Goal: Task Accomplishment & Management: Complete application form

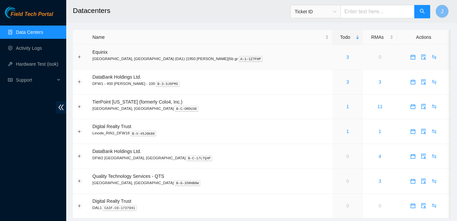
click at [336, 56] on div "3" at bounding box center [347, 56] width 23 height 7
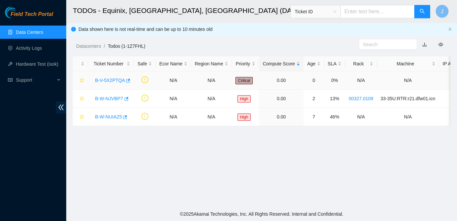
click at [103, 81] on link "B-V-5X2PTQA" at bounding box center [110, 80] width 30 height 5
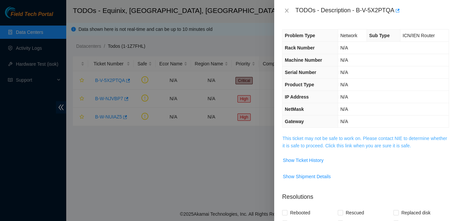
click at [301, 138] on link "This ticket may not be safe to work on. Please contact NIE to determine whether…" at bounding box center [365, 142] width 165 height 13
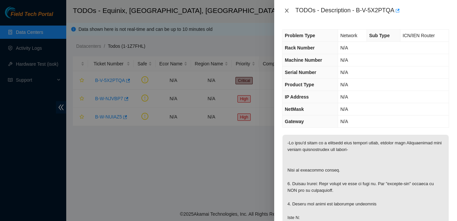
click at [284, 12] on button "Close" at bounding box center [286, 11] width 9 height 6
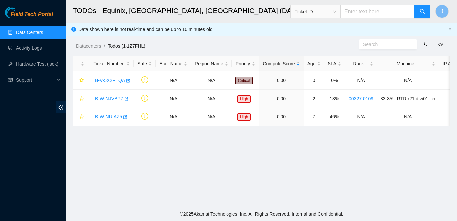
click at [6, 146] on div "Field Tech Portal Data Centers Activity Logs Hardware Test (isok) Support" at bounding box center [33, 114] width 66 height 214
click at [114, 80] on link "B-V-5X2PTQA" at bounding box center [110, 80] width 30 height 5
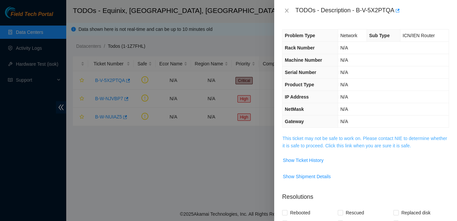
click at [316, 140] on link "This ticket may not be safe to work on. Please contact NIE to determine whether…" at bounding box center [365, 142] width 165 height 13
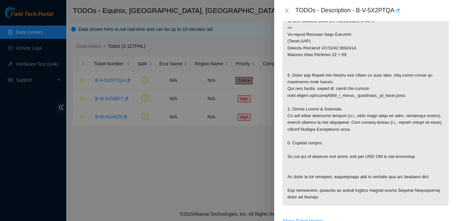
scroll to position [287, 0]
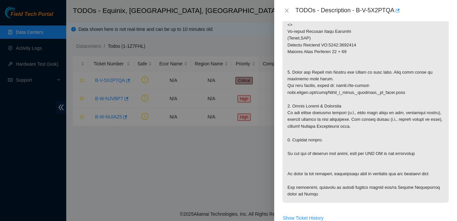
click at [258, 159] on div at bounding box center [228, 110] width 457 height 221
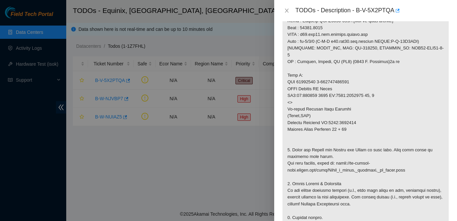
scroll to position [212, 0]
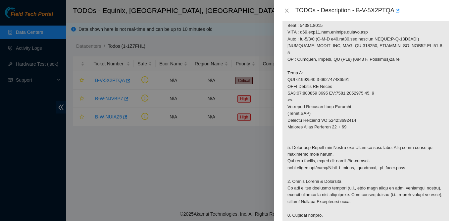
click at [400, 124] on p at bounding box center [366, 99] width 166 height 355
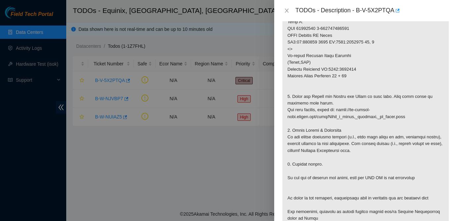
scroll to position [285, 0]
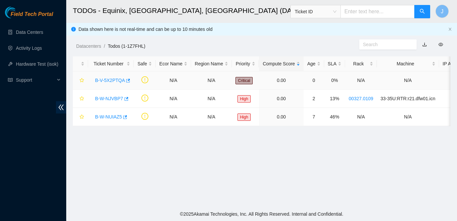
click at [118, 78] on link "B-V-5X2PTQA" at bounding box center [110, 80] width 30 height 5
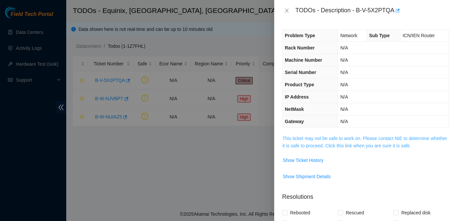
scroll to position [161, 0]
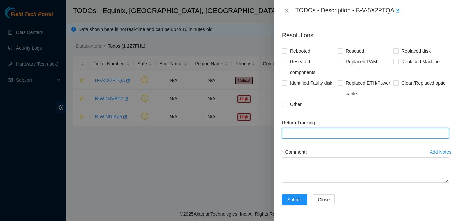
click at [355, 138] on Tracking "Return Tracking" at bounding box center [365, 133] width 167 height 11
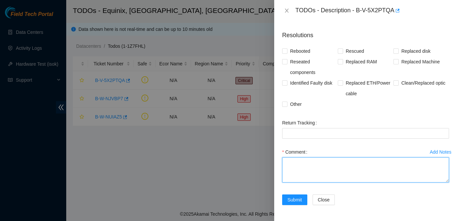
click at [294, 170] on textarea "Comment" at bounding box center [365, 169] width 167 height 25
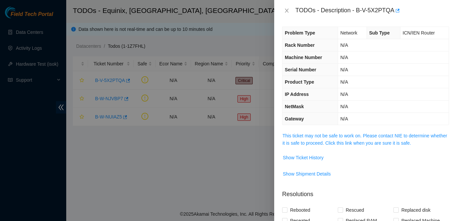
scroll to position [0, 0]
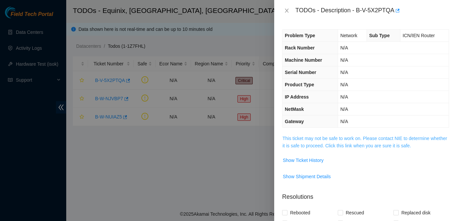
click at [319, 138] on link "This ticket may not be safe to work on. Please contact NIE to determine whether…" at bounding box center [365, 142] width 165 height 13
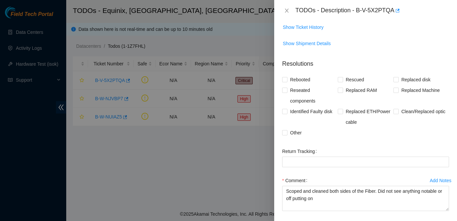
scroll to position [513, 0]
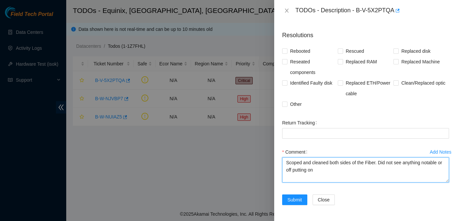
click at [331, 166] on textarea "Scoped and cleaned both sides of the Fiber. Did not see anything notable or off…" at bounding box center [365, 169] width 167 height 25
click at [336, 170] on textarea "Scoped and cleaned both sides of the Fiber. Did not see anything notable or off…" at bounding box center [365, 169] width 167 height 25
click at [310, 160] on textarea "Scoped and cleaned both sides of the Fiber. Did not see anything notable or off…" at bounding box center [365, 169] width 167 height 25
click at [322, 161] on textarea "Scoped, cleaned both sides of the Fiber. Did not see anything notable or off pu…" at bounding box center [365, 169] width 167 height 25
click at [376, 160] on textarea "Scoped, cleaned and reseated both sides of the Fiber. Did not see anything nota…" at bounding box center [365, 169] width 167 height 25
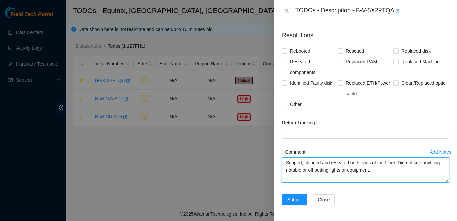
click at [408, 177] on textarea "Scoped, cleaned and reseated both ends of the Fiber. Did not see anything notab…" at bounding box center [365, 169] width 167 height 25
type textarea "Scoped, cleaned and reseated both ends of the Fiber. Did not see anything notab…"
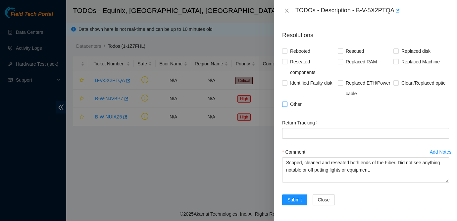
click at [292, 105] on span "Other" at bounding box center [296, 104] width 17 height 11
click at [287, 105] on input "Other" at bounding box center [284, 103] width 5 height 5
checkbox input "true"
click at [296, 195] on button "Submit" at bounding box center [294, 199] width 25 height 11
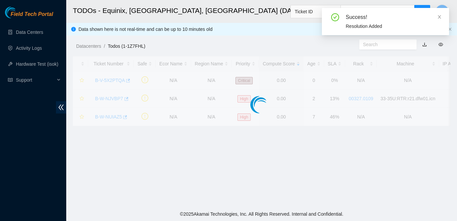
scroll to position [171, 0]
